Goal: Information Seeking & Learning: Learn about a topic

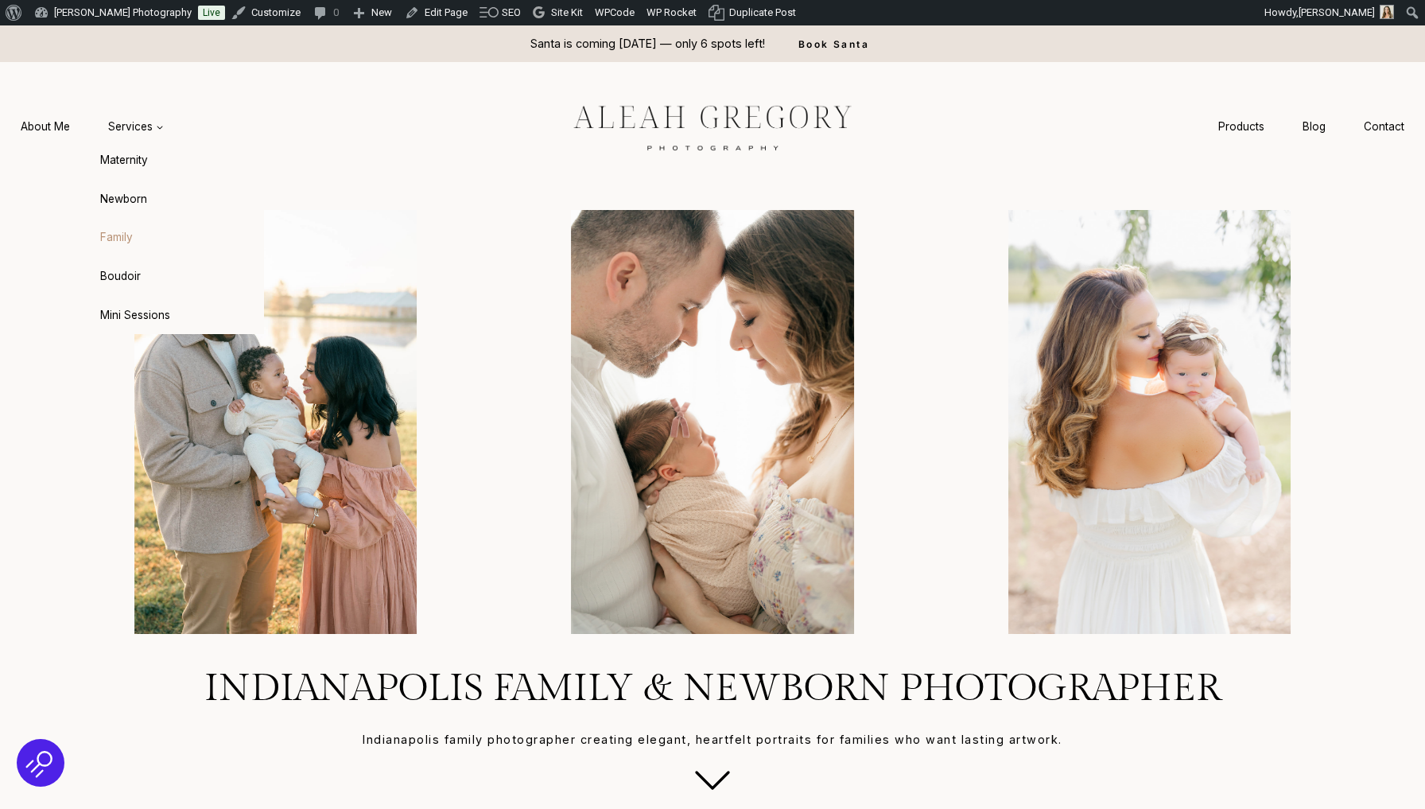
click at [122, 248] on link "Family" at bounding box center [176, 238] width 175 height 38
click at [61, 124] on link "About Me" at bounding box center [45, 126] width 87 height 29
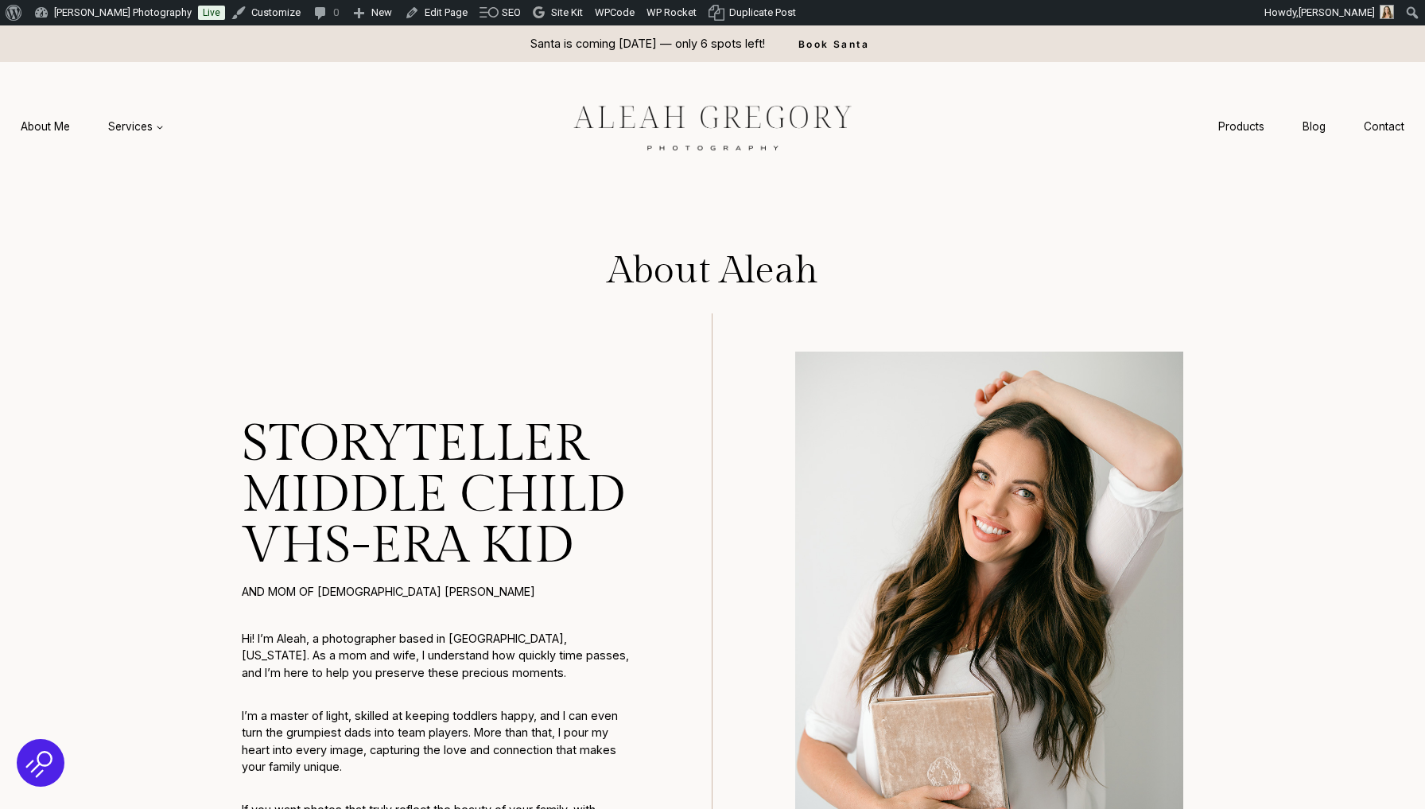
click at [651, 101] on img at bounding box center [713, 126] width 358 height 67
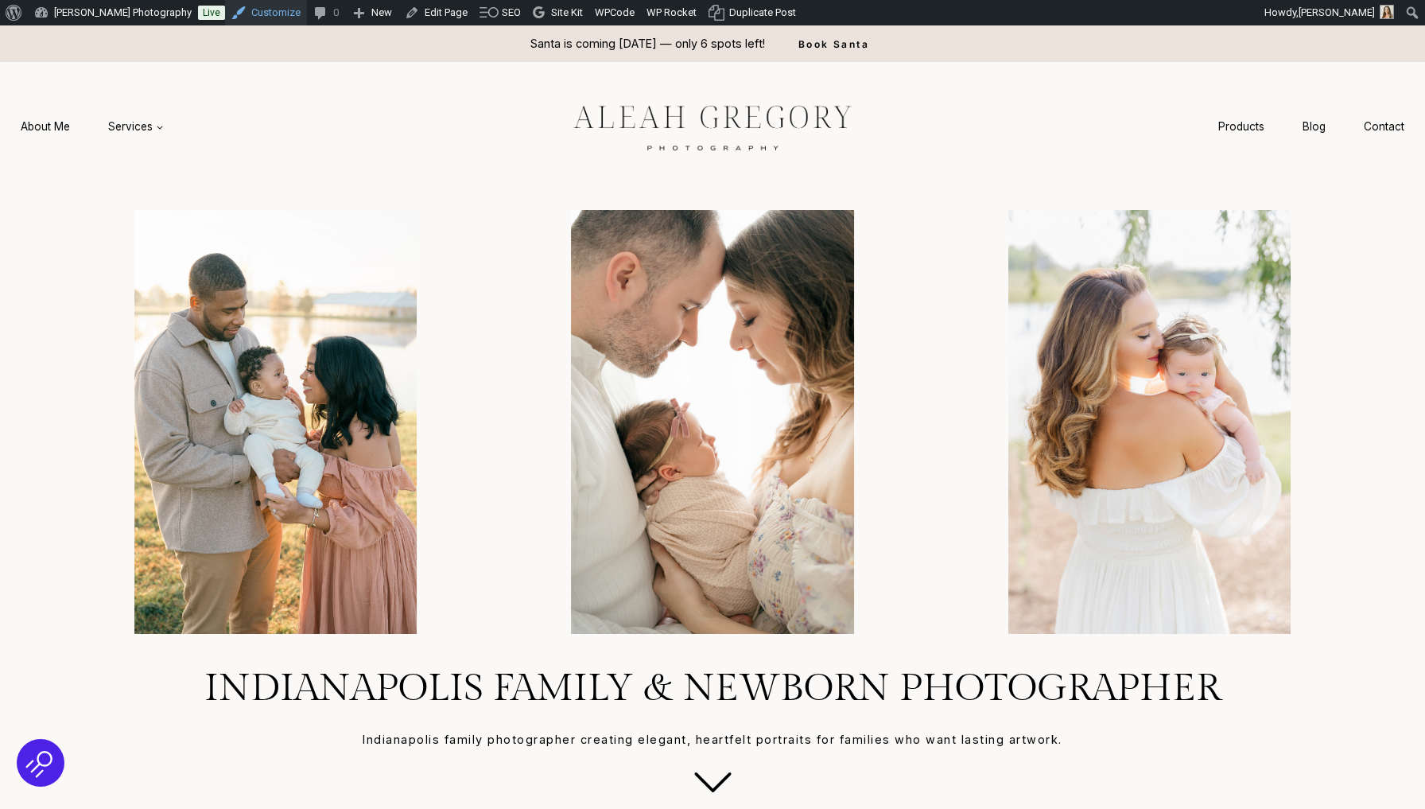
click at [277, 18] on link "Customize" at bounding box center [266, 12] width 82 height 25
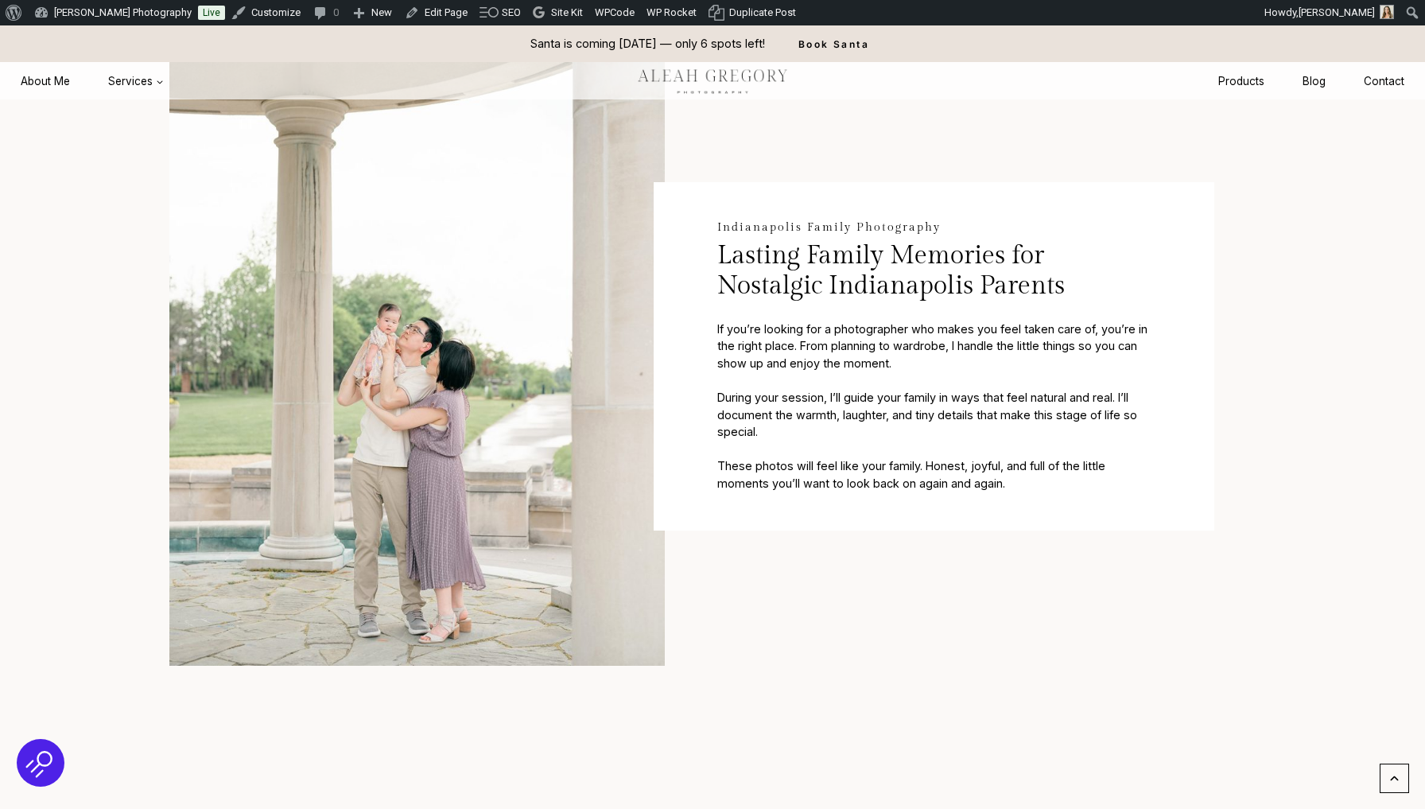
scroll to position [861, 0]
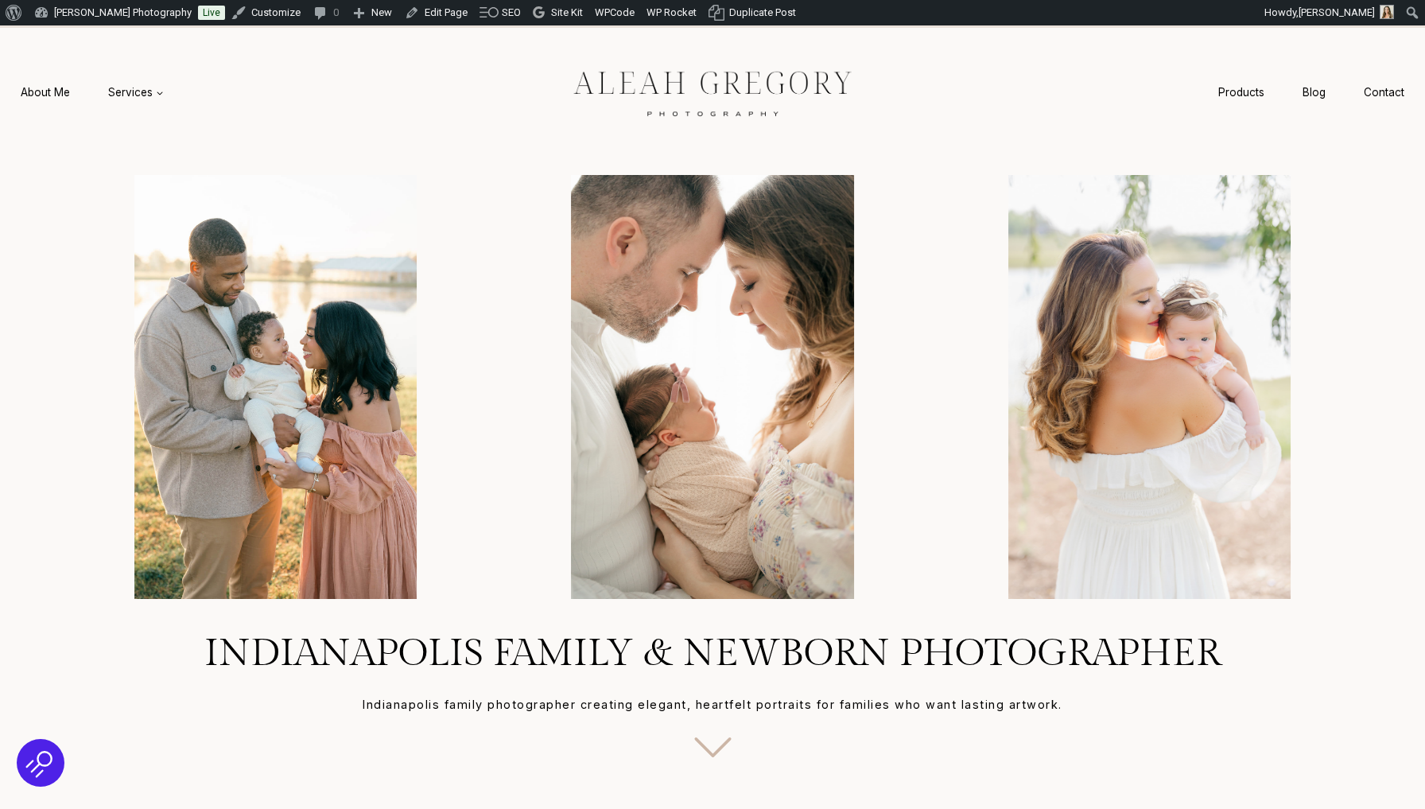
click at [721, 756] on icon at bounding box center [713, 747] width 68 height 68
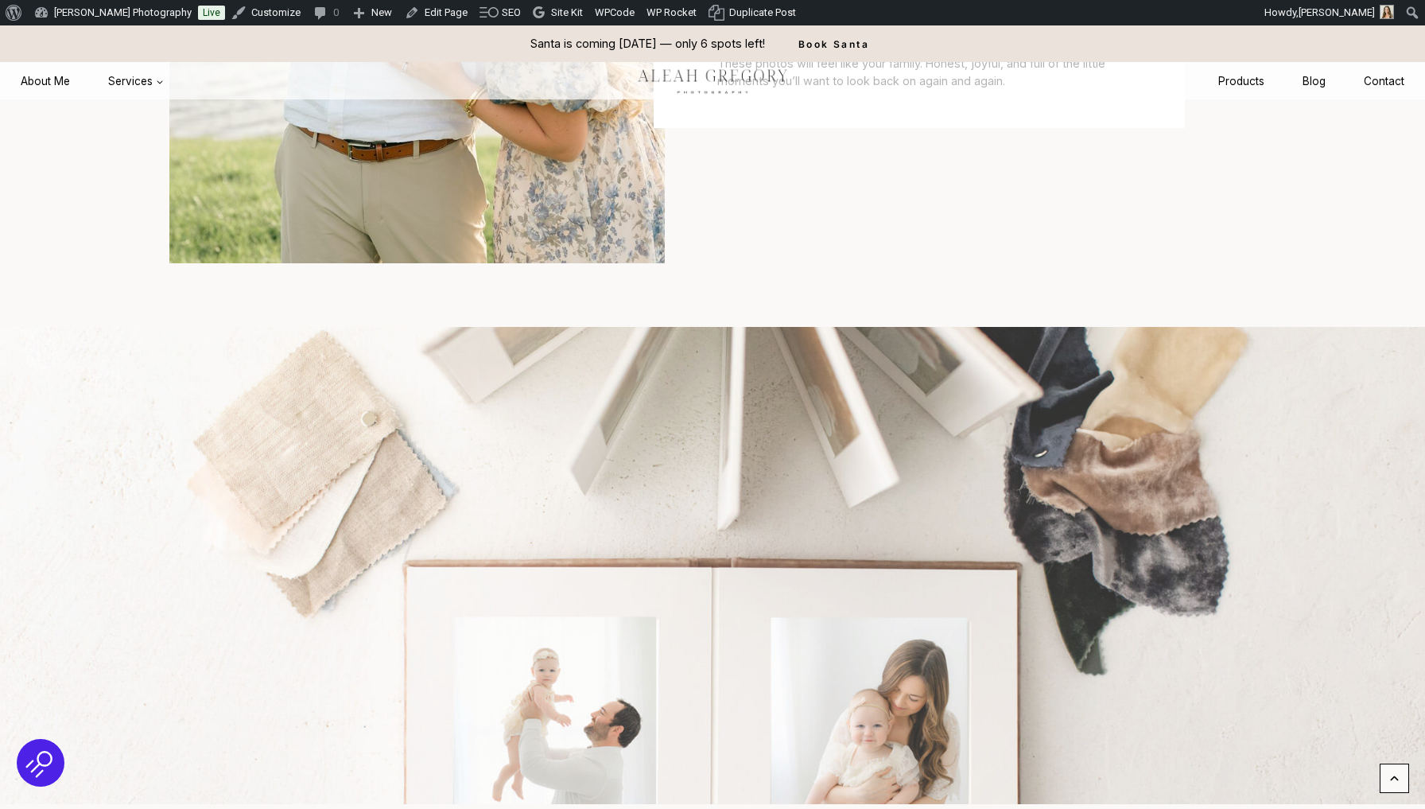
scroll to position [646, 0]
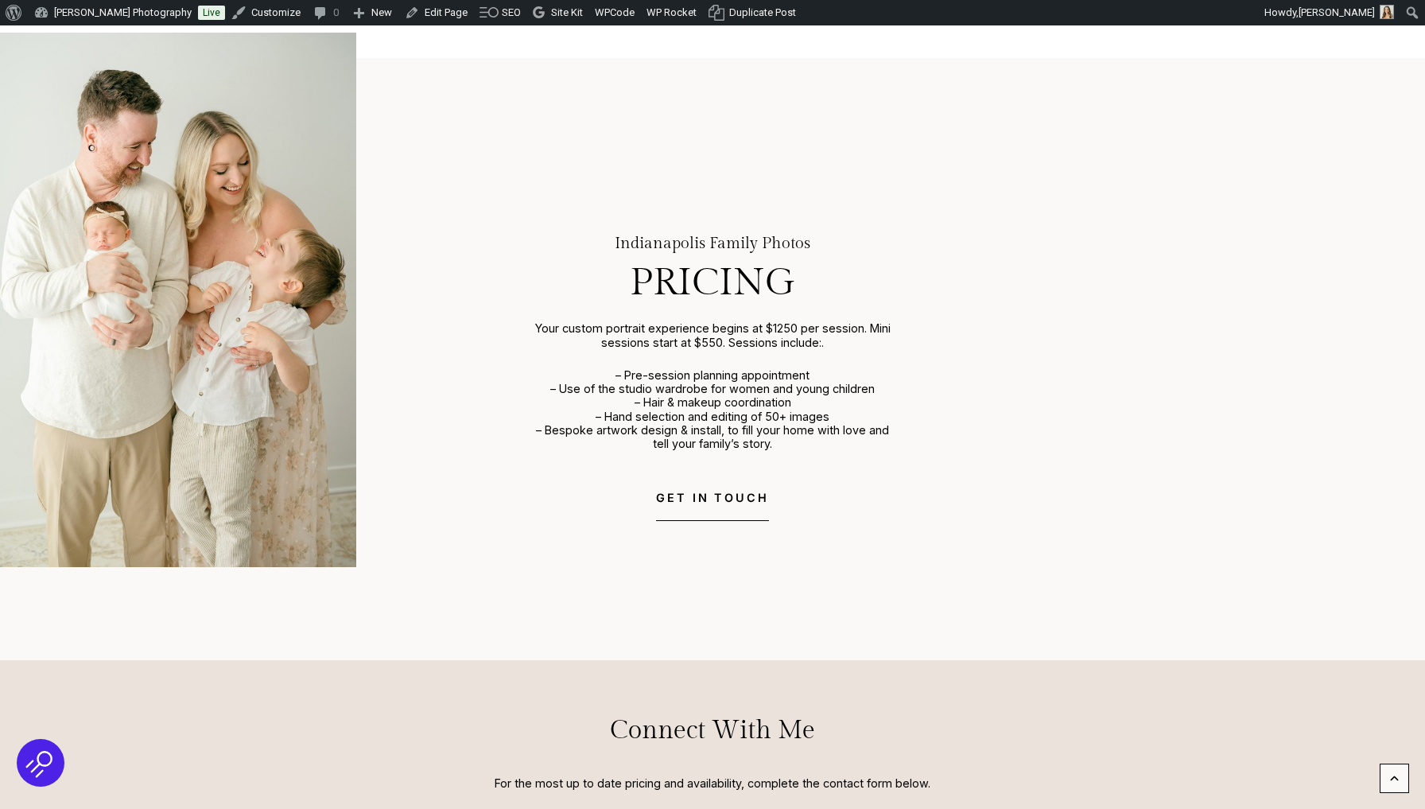
scroll to position [7524, 0]
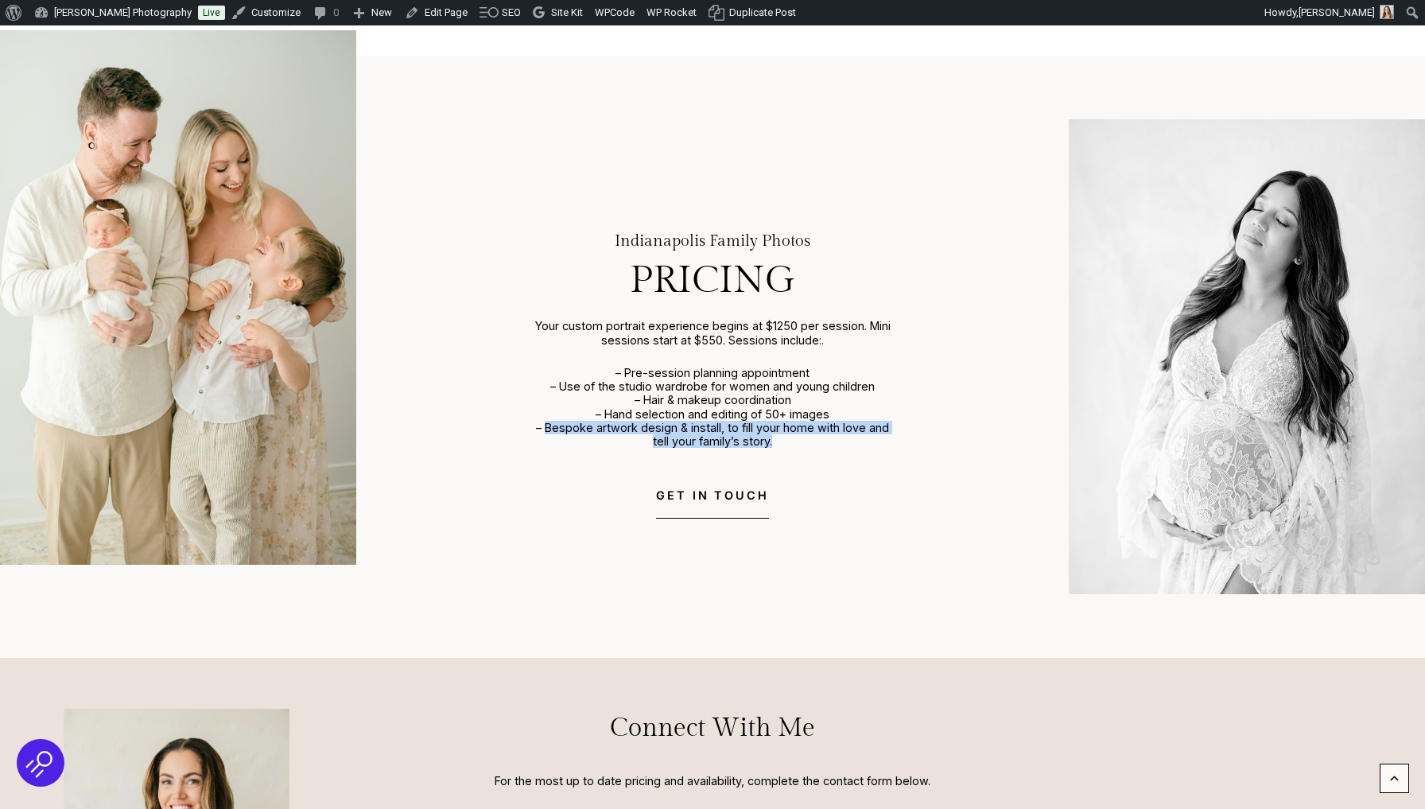
drag, startPoint x: 546, startPoint y: 413, endPoint x: 785, endPoint y: 426, distance: 238.9
click at [785, 426] on p "– Pre-session planning appointment – Use of the studio wardrobe for women and y…" at bounding box center [712, 407] width 356 height 83
copy p "Bespoke artwork design & install, to fill your home with love and tell your fam…"
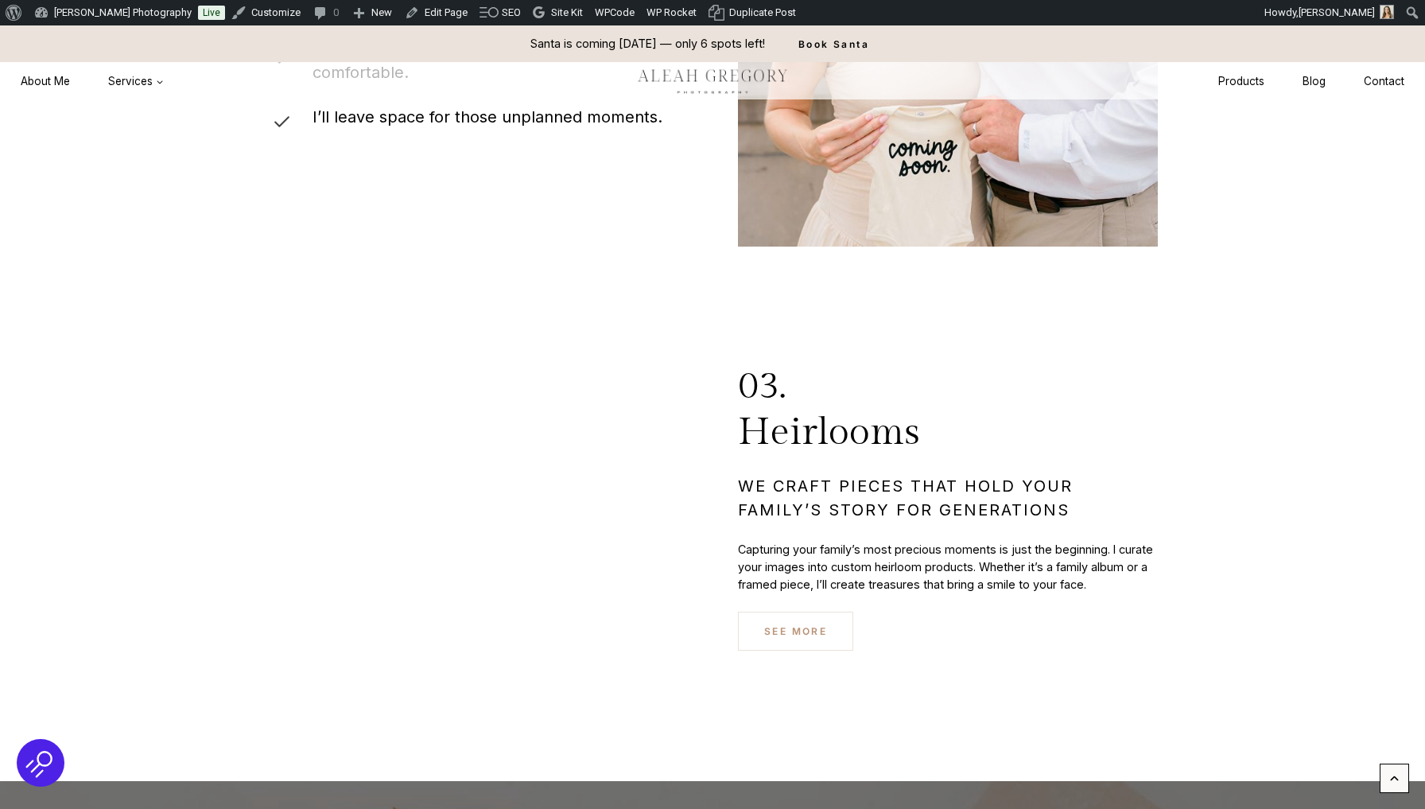
scroll to position [5565, 0]
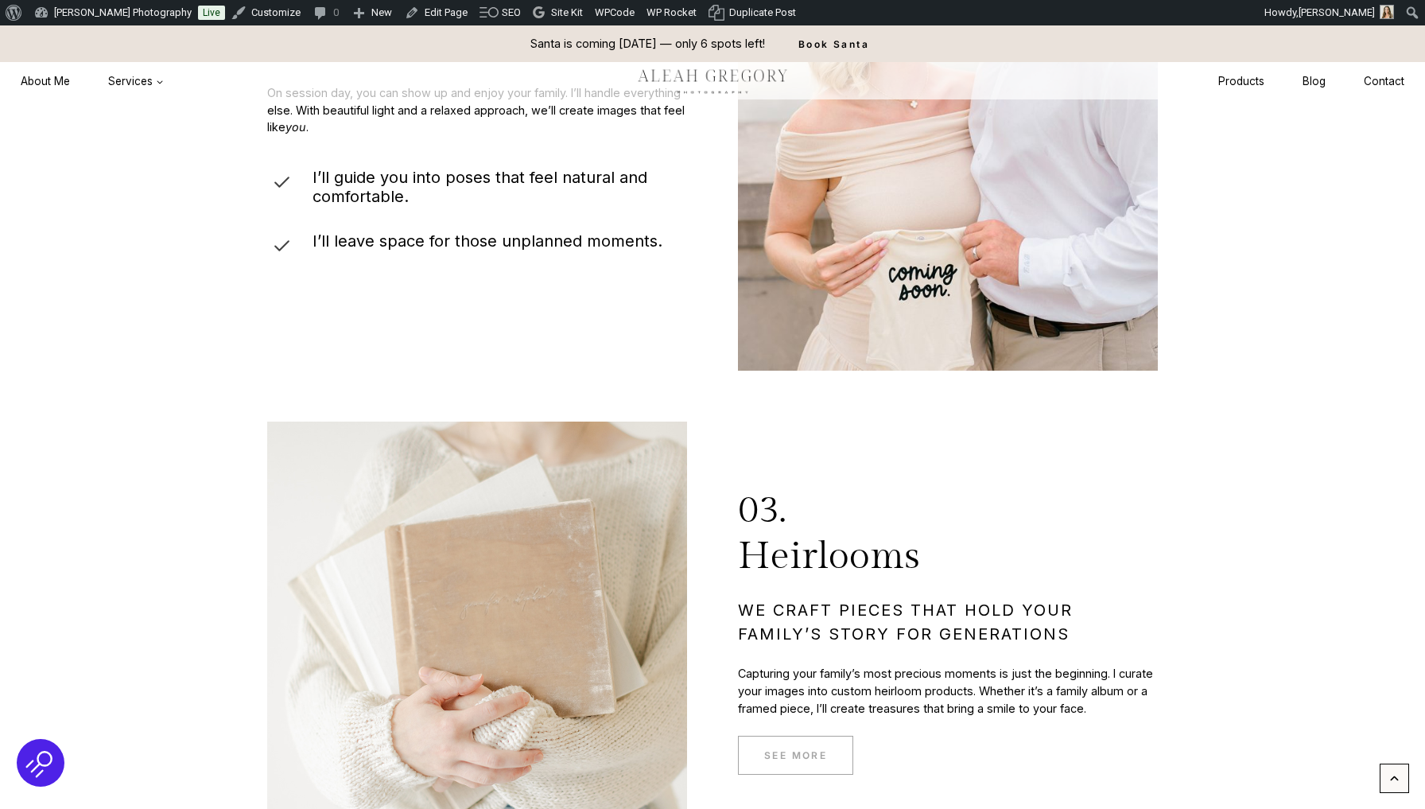
click at [798, 747] on span "SEE MORE" at bounding box center [795, 754] width 63 height 15
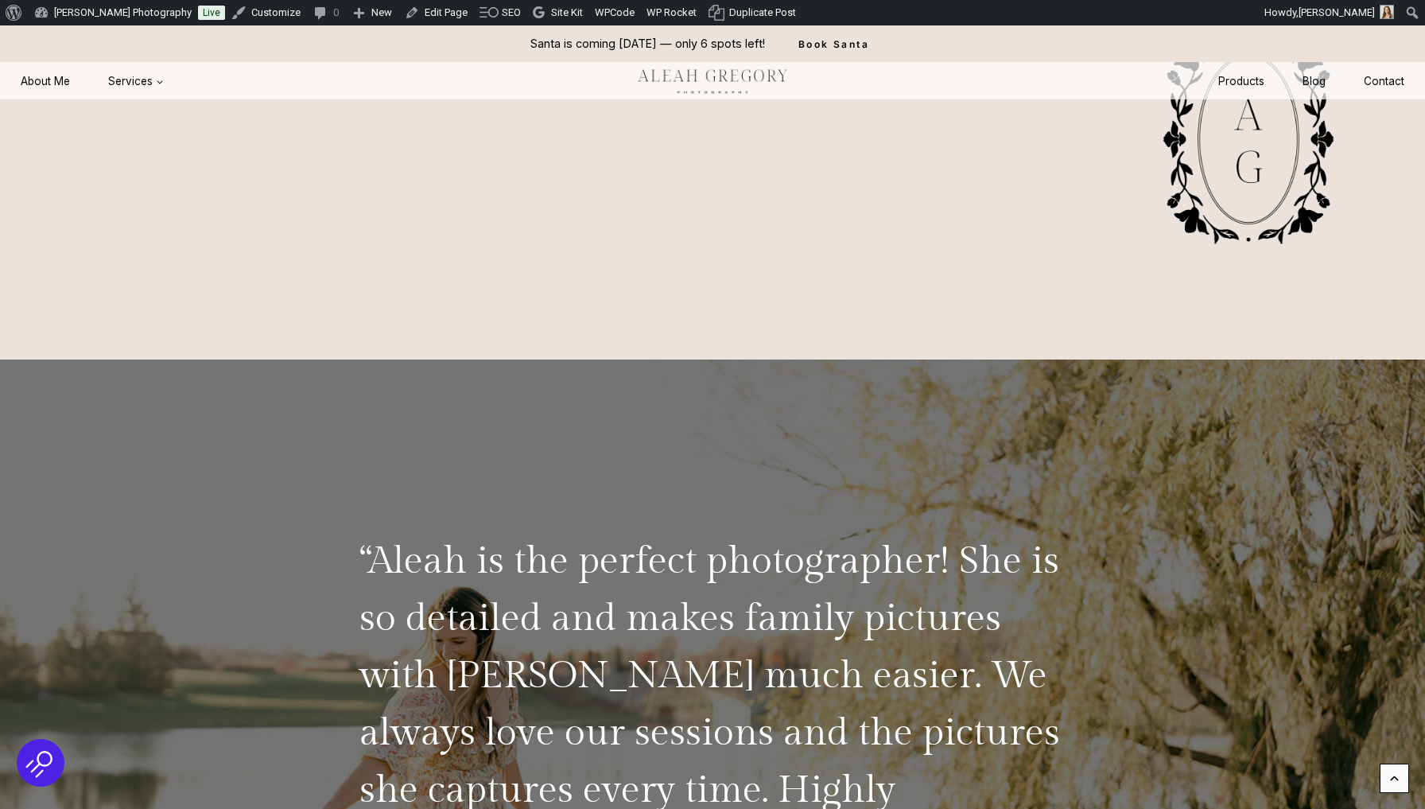
scroll to position [7040, 0]
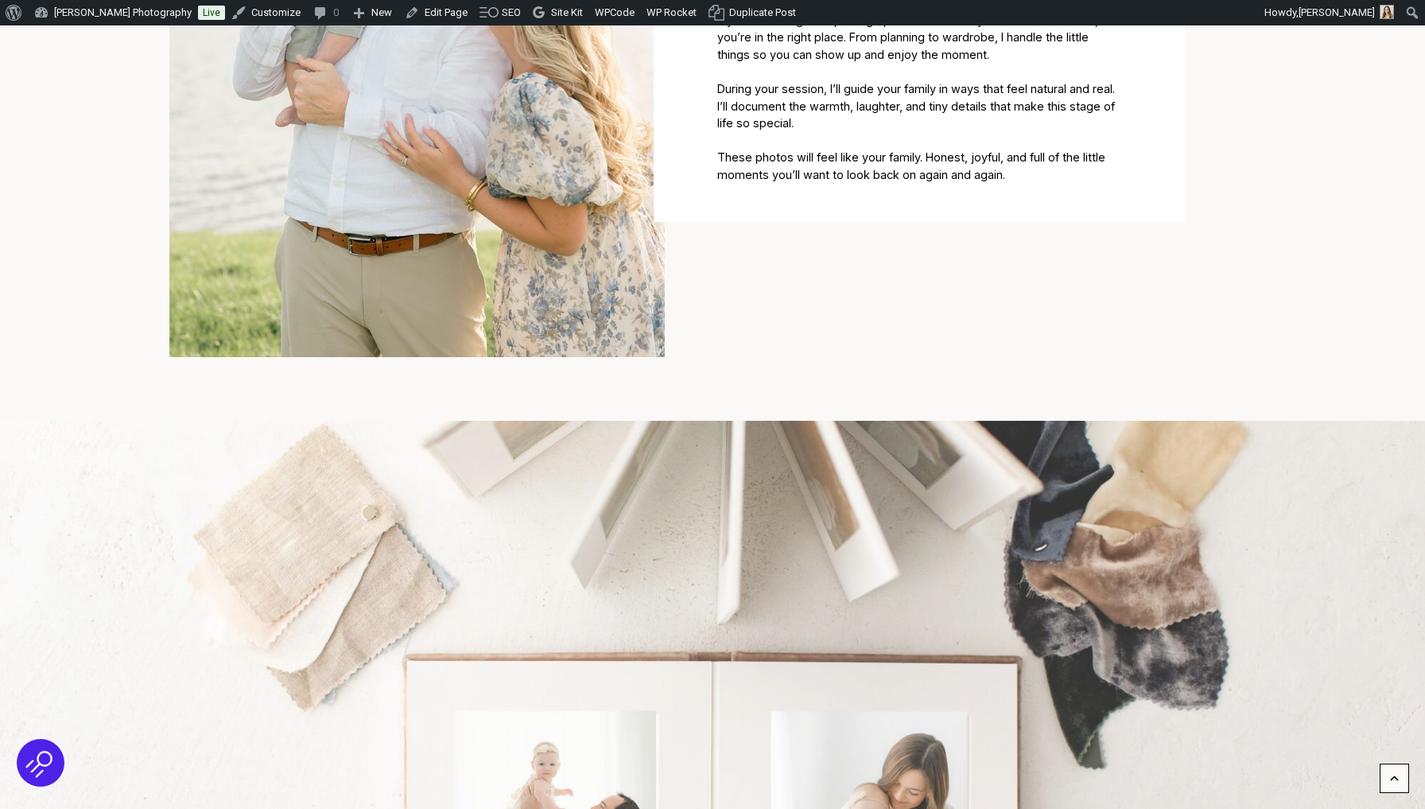
scroll to position [761, 0]
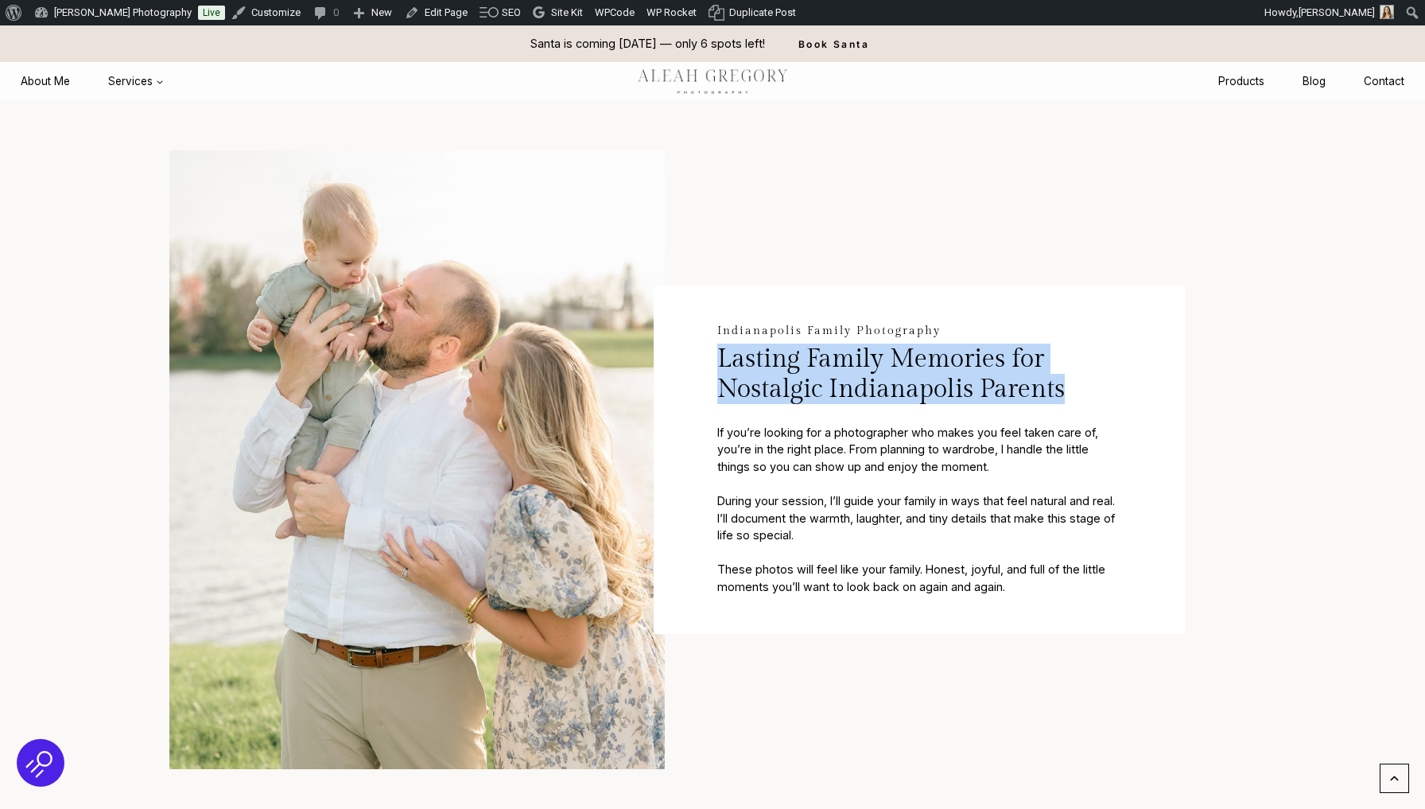
drag, startPoint x: 720, startPoint y: 359, endPoint x: 1076, endPoint y: 379, distance: 356.0
click at [1076, 379] on h3 "Lasting Family Memories for Nostalgic Indianapolis Parents" at bounding box center [919, 384] width 404 height 80
copy h3 "Lasting Family Memories for Nostalgic Indianapolis Parents"
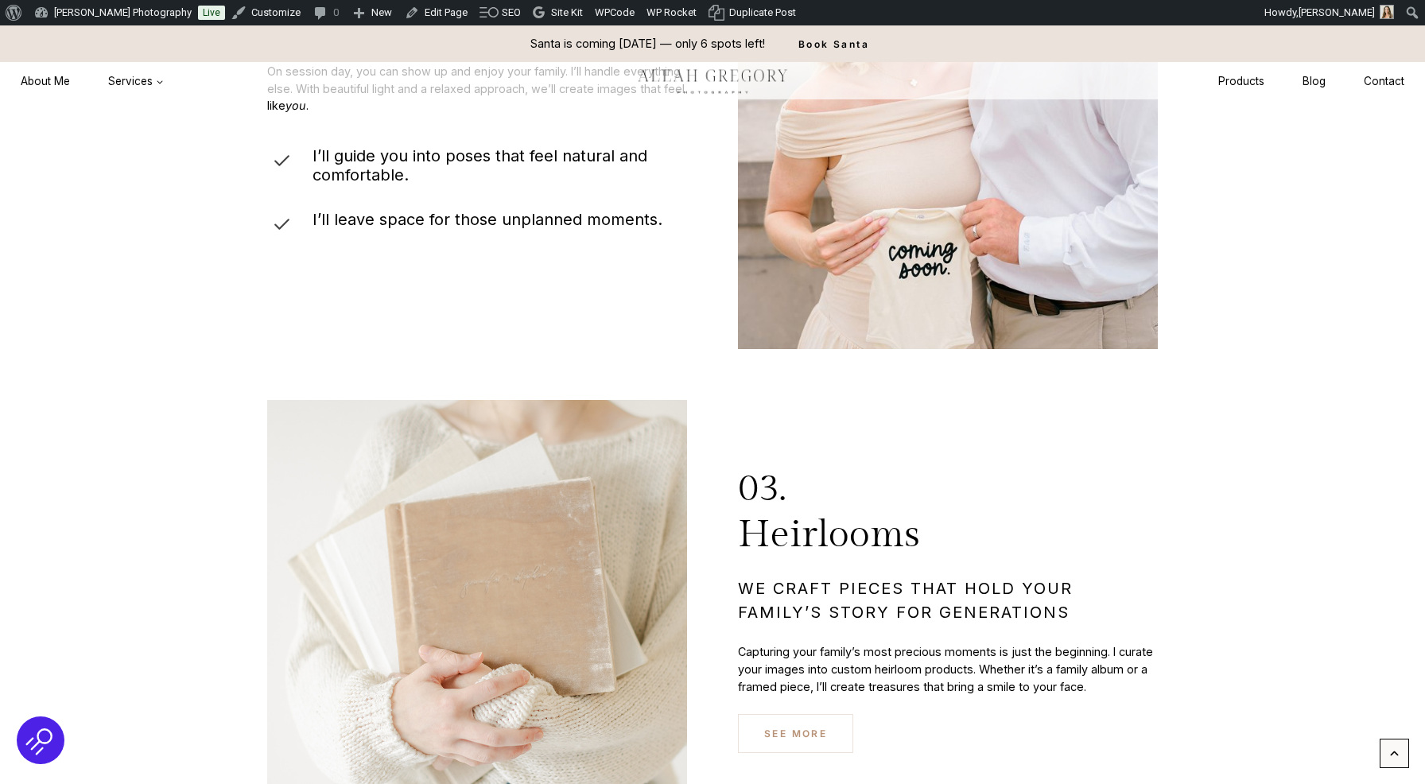
scroll to position [5220, 0]
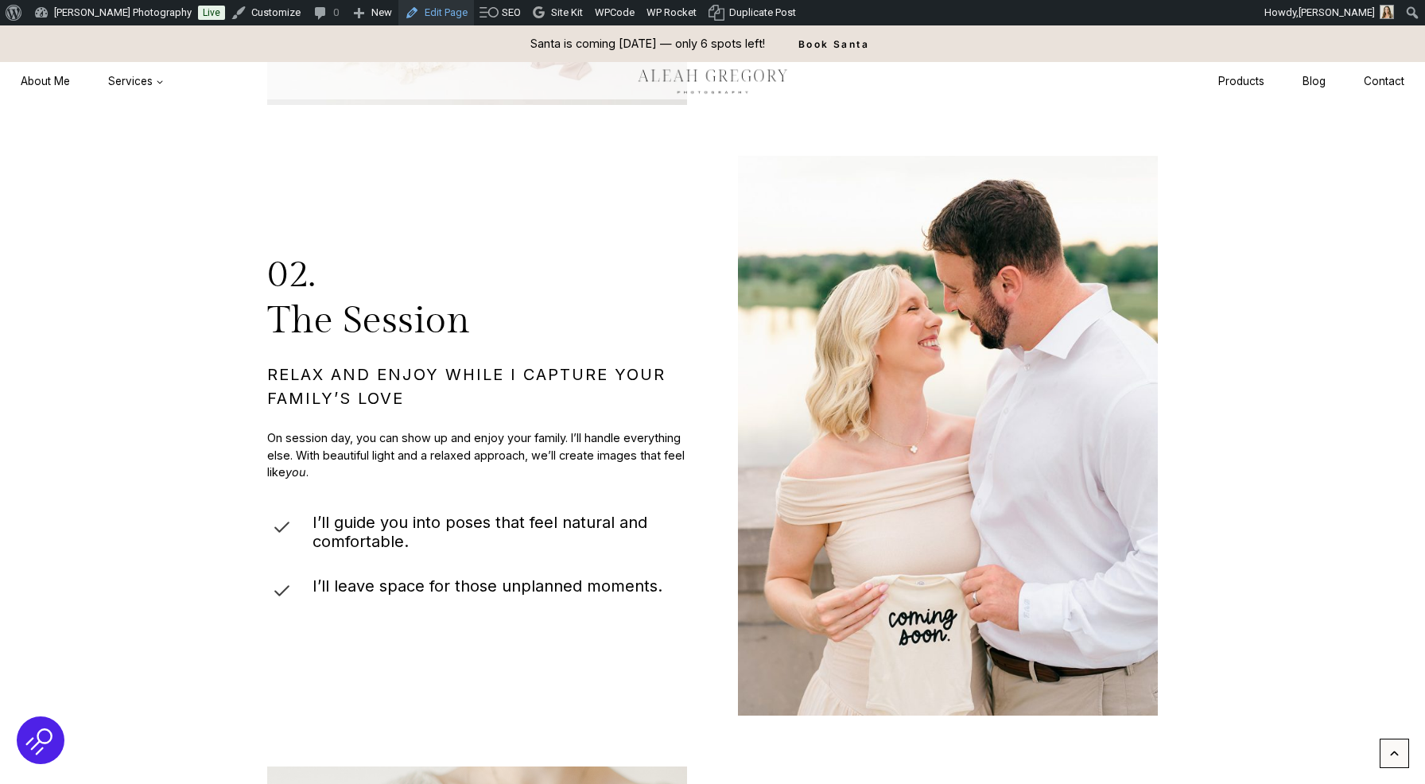
click at [457, 21] on link "Edit Page" at bounding box center [436, 12] width 76 height 25
